Goal: Transaction & Acquisition: Purchase product/service

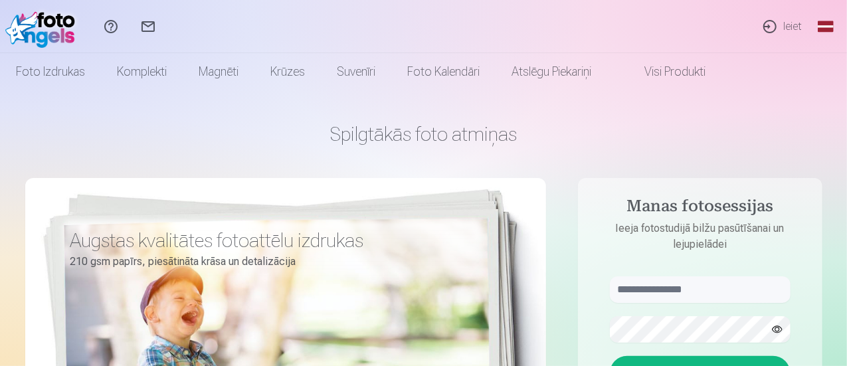
click at [821, 23] on link "Global" at bounding box center [825, 26] width 27 height 53
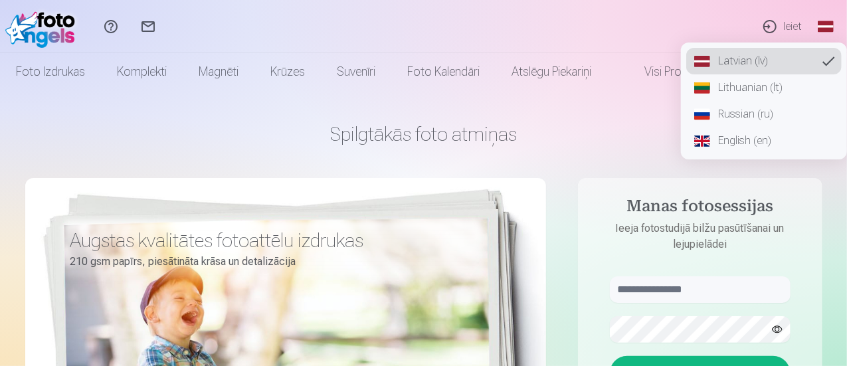
click at [736, 94] on link "Lithuanian (lt)" at bounding box center [763, 87] width 155 height 27
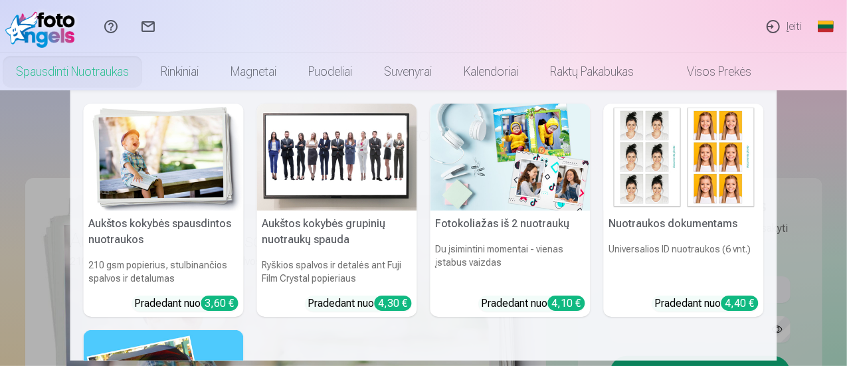
click at [327, 140] on img at bounding box center [337, 157] width 160 height 107
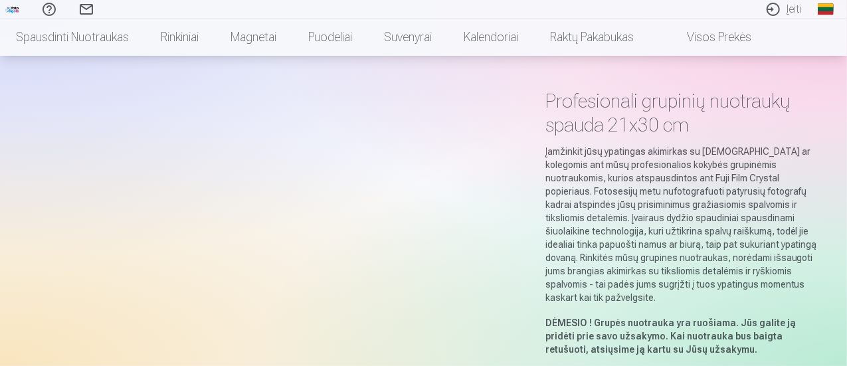
scroll to position [66, 0]
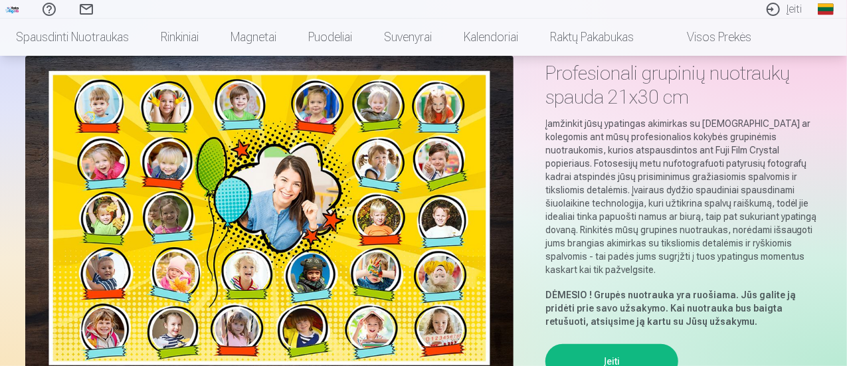
click at [317, 205] on img at bounding box center [269, 218] width 488 height 325
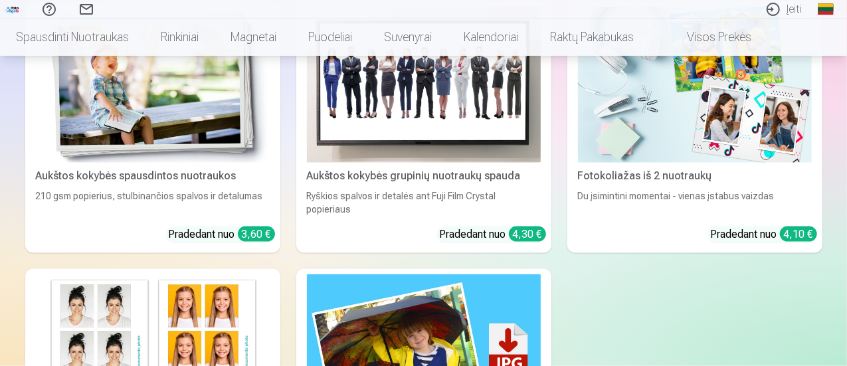
scroll to position [598, 0]
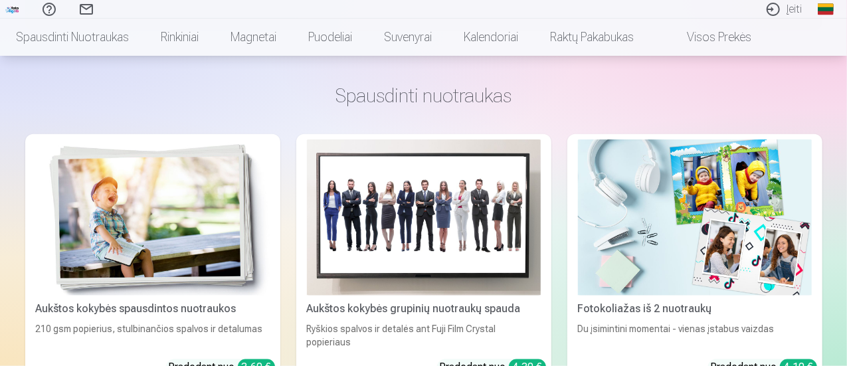
click at [307, 207] on img at bounding box center [424, 217] width 234 height 156
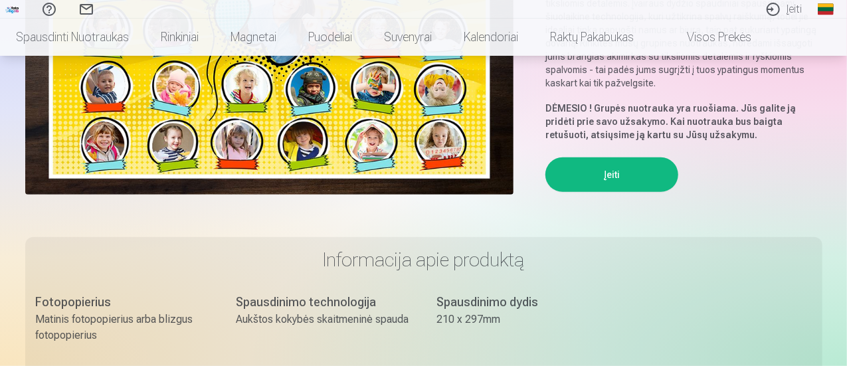
scroll to position [266, 0]
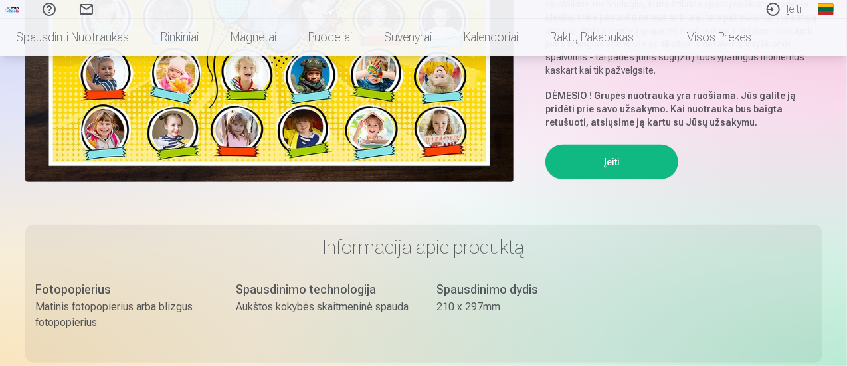
click at [608, 150] on button "Įeiti" at bounding box center [611, 162] width 133 height 35
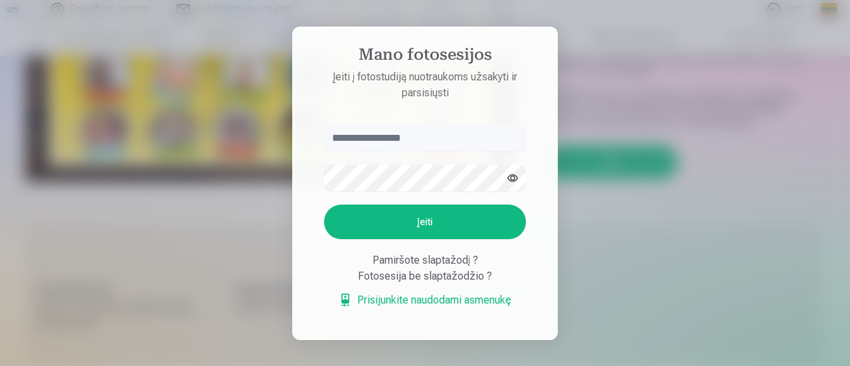
drag, startPoint x: 711, startPoint y: 148, endPoint x: 685, endPoint y: 152, distance: 25.5
click at [710, 148] on div at bounding box center [425, 183] width 850 height 366
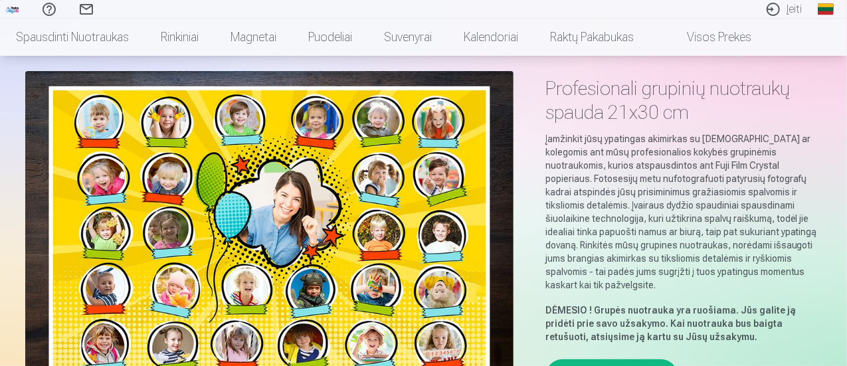
scroll to position [0, 0]
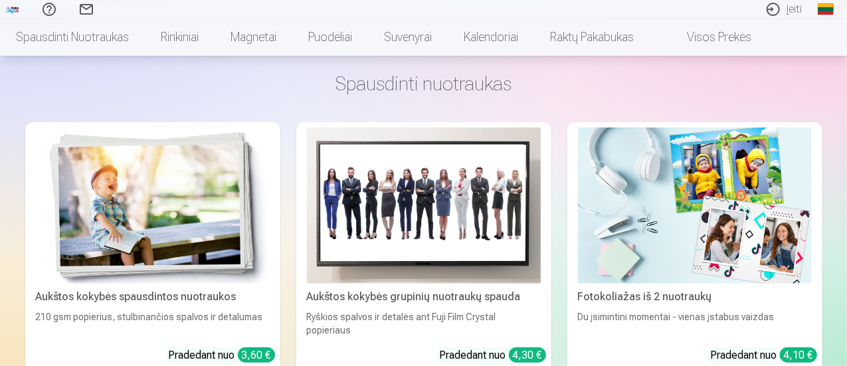
scroll to position [465, 0]
